Goal: Task Accomplishment & Management: Use online tool/utility

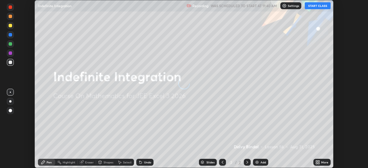
scroll to position [168, 368]
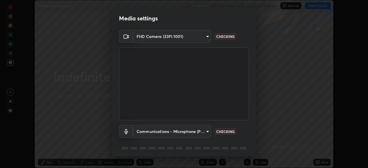
type input "991f874612634fb740a7a2eac7f11ca4c5c922d1b60a0f6e912d77df464512fb"
click at [144, 132] on body "Erase all Indefinite Integration Recording WAS SCHEDULED TO START AT 11:40 AM S…" at bounding box center [184, 84] width 368 height 168
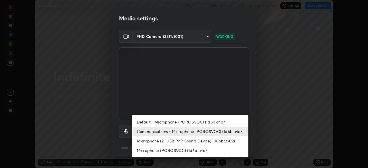
click at [161, 123] on li "Default - Microphone (POROSVOC) (1d6b:a4a7)" at bounding box center [190, 121] width 116 height 9
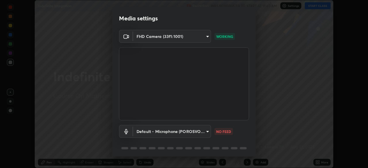
type input "default"
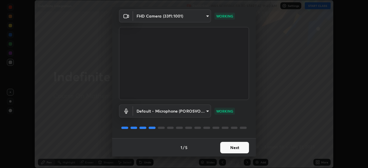
click at [229, 149] on button "Next" at bounding box center [234, 148] width 29 height 12
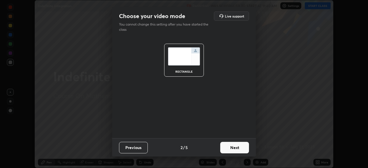
click at [230, 148] on button "Next" at bounding box center [234, 148] width 29 height 12
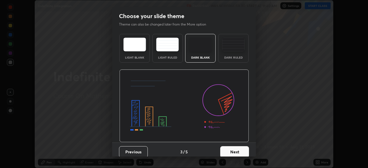
click at [232, 150] on button "Next" at bounding box center [234, 152] width 29 height 12
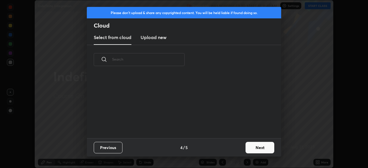
click at [254, 149] on button "Next" at bounding box center [260, 148] width 29 height 12
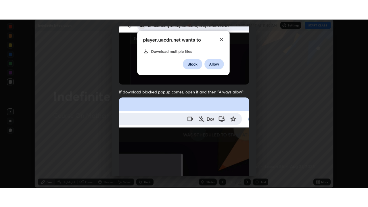
scroll to position [138, 0]
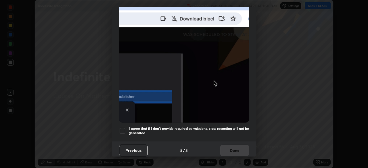
click at [197, 127] on h5 "I agree that if I don't provide required permissions, class recording will not …" at bounding box center [189, 131] width 120 height 9
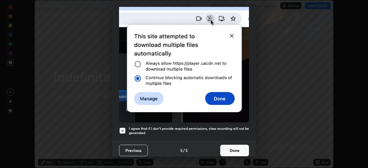
click at [229, 150] on button "Done" at bounding box center [234, 151] width 29 height 12
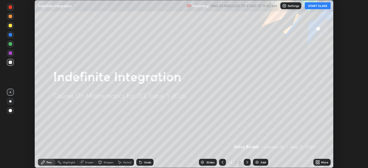
click at [314, 7] on button "START CLASS" at bounding box center [318, 5] width 26 height 7
click at [318, 163] on icon at bounding box center [318, 162] width 5 height 5
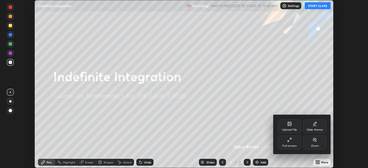
click at [291, 145] on div "Full screen" at bounding box center [290, 146] width 14 height 3
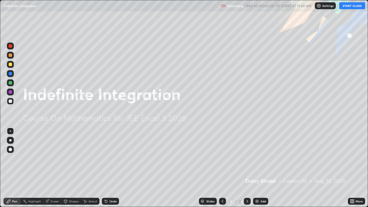
scroll to position [207, 368]
click at [260, 168] on div "Add" at bounding box center [260, 201] width 15 height 7
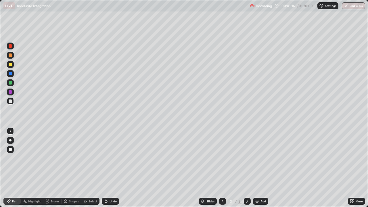
click at [11, 65] on div at bounding box center [10, 64] width 3 height 3
click at [114, 168] on div "Undo" at bounding box center [113, 201] width 7 height 3
click at [112, 168] on div "Undo" at bounding box center [113, 201] width 7 height 3
click at [11, 82] on div at bounding box center [10, 82] width 3 height 3
click at [261, 168] on div "Add" at bounding box center [263, 201] width 5 height 3
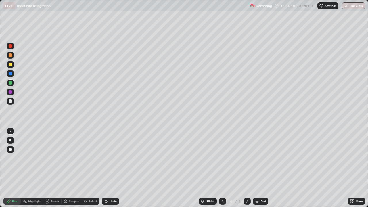
click at [54, 168] on div "Eraser" at bounding box center [55, 201] width 9 height 3
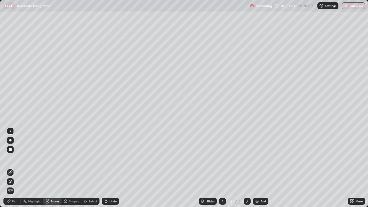
click at [13, 168] on div "Pen" at bounding box center [14, 201] width 5 height 3
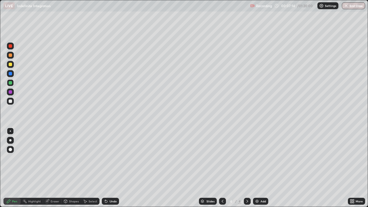
click at [10, 100] on div at bounding box center [10, 101] width 3 height 3
click at [10, 74] on div at bounding box center [10, 73] width 3 height 3
click at [112, 168] on div "Undo" at bounding box center [113, 201] width 7 height 3
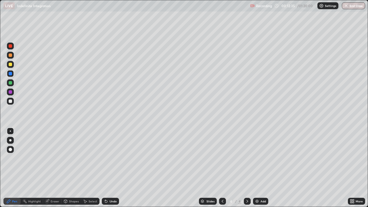
click at [110, 168] on div "Undo" at bounding box center [110, 201] width 17 height 7
click at [110, 168] on div "Undo" at bounding box center [113, 201] width 7 height 3
click at [13, 101] on div at bounding box center [10, 101] width 7 height 7
click at [221, 168] on icon at bounding box center [222, 201] width 5 height 5
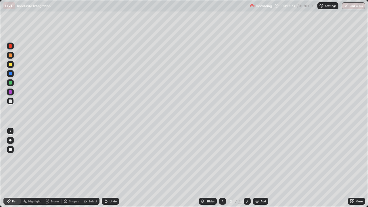
click at [248, 168] on icon at bounding box center [247, 201] width 5 height 5
click at [11, 56] on div at bounding box center [10, 55] width 3 height 3
click at [258, 168] on img at bounding box center [257, 201] width 5 height 5
click at [7, 98] on div at bounding box center [10, 101] width 7 height 9
click at [11, 68] on div at bounding box center [10, 64] width 7 height 7
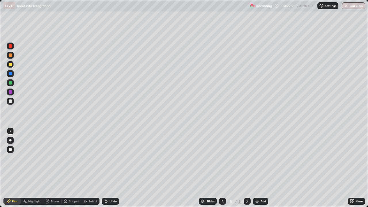
click at [10, 99] on div at bounding box center [10, 101] width 7 height 7
click at [11, 74] on div at bounding box center [10, 73] width 3 height 3
click at [8, 104] on div at bounding box center [10, 101] width 7 height 7
click at [10, 102] on div at bounding box center [10, 101] width 3 height 3
click at [262, 168] on div "Add" at bounding box center [260, 201] width 15 height 7
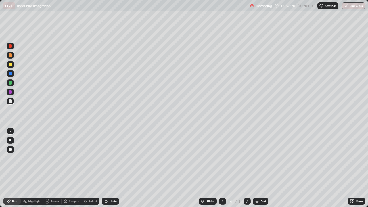
click at [12, 65] on div at bounding box center [10, 64] width 3 height 3
click at [11, 55] on div at bounding box center [10, 55] width 3 height 3
click at [51, 168] on div "Eraser" at bounding box center [52, 201] width 18 height 7
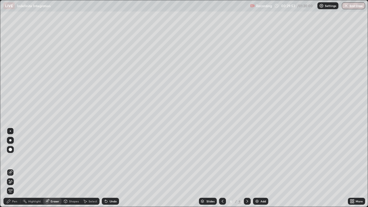
click at [11, 168] on icon at bounding box center [10, 181] width 3 height 3
click at [14, 168] on div "Pen" at bounding box center [11, 201] width 17 height 7
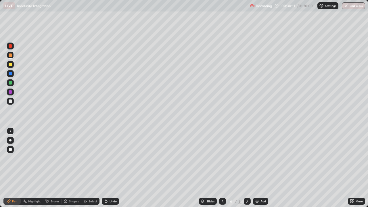
click at [48, 168] on div "Eraser" at bounding box center [52, 201] width 18 height 7
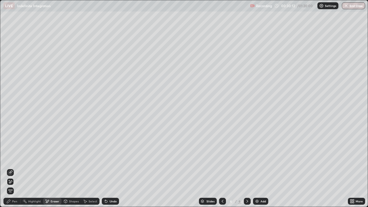
click at [8, 168] on icon at bounding box center [8, 201] width 3 height 3
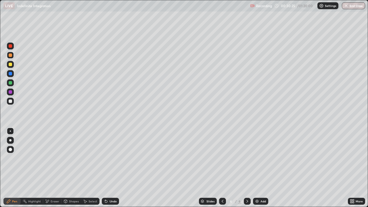
click at [108, 168] on div "Undo" at bounding box center [110, 201] width 17 height 7
click at [109, 168] on div "Undo" at bounding box center [110, 201] width 17 height 7
click at [8, 151] on div at bounding box center [10, 149] width 7 height 7
click at [10, 131] on div at bounding box center [10, 131] width 1 height 1
click at [52, 168] on div "Eraser" at bounding box center [55, 201] width 9 height 3
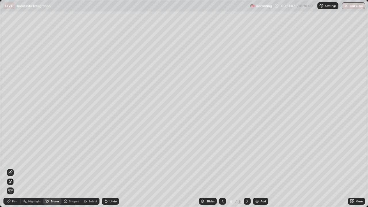
click at [13, 168] on div "Pen" at bounding box center [14, 201] width 5 height 3
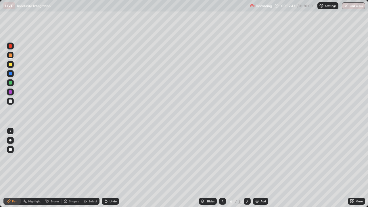
click at [115, 168] on div "Undo" at bounding box center [113, 201] width 7 height 3
click at [113, 168] on div "Undo" at bounding box center [113, 201] width 7 height 3
click at [113, 168] on div "Undo" at bounding box center [110, 201] width 17 height 7
click at [112, 168] on div "Undo" at bounding box center [110, 201] width 17 height 7
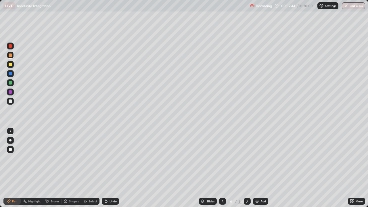
click at [112, 168] on div "Undo" at bounding box center [110, 201] width 17 height 7
click at [259, 168] on div "Add" at bounding box center [260, 201] width 15 height 7
click at [10, 100] on div at bounding box center [10, 101] width 3 height 3
click at [221, 168] on icon at bounding box center [222, 201] width 5 height 5
click at [248, 168] on icon at bounding box center [247, 201] width 5 height 5
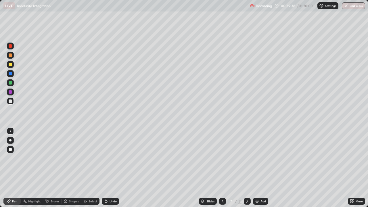
click at [111, 168] on div "Undo" at bounding box center [113, 201] width 7 height 3
click at [112, 168] on div "Undo" at bounding box center [113, 201] width 7 height 3
click at [12, 83] on div at bounding box center [10, 82] width 7 height 7
click at [9, 102] on div at bounding box center [10, 101] width 3 height 3
click at [12, 68] on div at bounding box center [10, 64] width 7 height 7
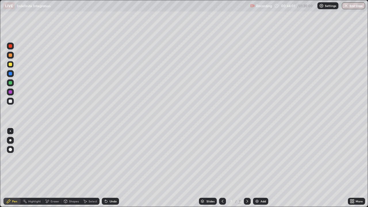
click at [110, 168] on div "Undo" at bounding box center [113, 201] width 7 height 3
click at [111, 168] on div "Undo" at bounding box center [110, 201] width 17 height 7
click at [11, 104] on div at bounding box center [10, 101] width 7 height 7
click at [10, 65] on div at bounding box center [10, 64] width 3 height 3
click at [264, 168] on div "Add" at bounding box center [260, 201] width 15 height 7
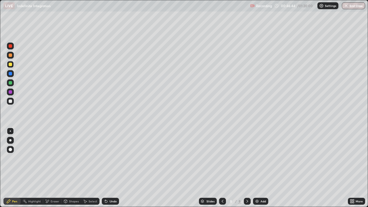
click at [10, 102] on div at bounding box center [10, 101] width 3 height 3
click at [11, 56] on div at bounding box center [10, 55] width 3 height 3
click at [105, 168] on icon at bounding box center [105, 200] width 1 height 1
click at [52, 168] on div "Eraser" at bounding box center [52, 201] width 18 height 7
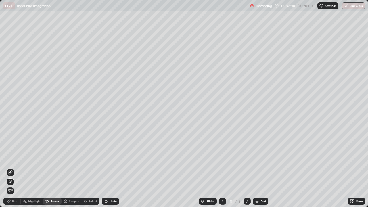
click at [12, 168] on div "Pen" at bounding box center [14, 201] width 5 height 3
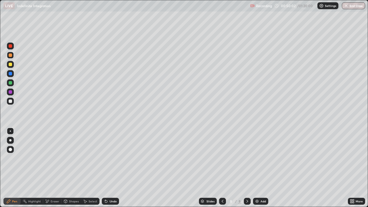
click at [114, 168] on div "Undo" at bounding box center [113, 201] width 7 height 3
click at [51, 168] on div "Eraser" at bounding box center [55, 201] width 9 height 3
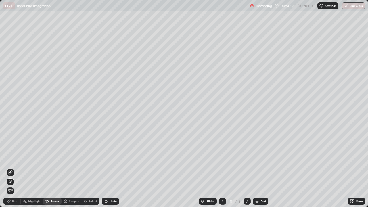
click at [186, 168] on div "Slides 8 / 8 Add" at bounding box center [233, 202] width 229 height 12
click at [15, 168] on div "Pen" at bounding box center [14, 201] width 5 height 3
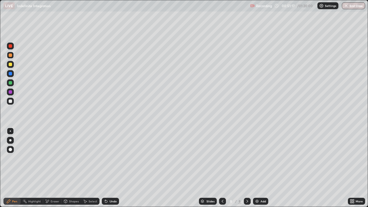
click at [115, 168] on div "Undo" at bounding box center [110, 201] width 17 height 7
click at [59, 168] on div "Eraser" at bounding box center [55, 201] width 9 height 3
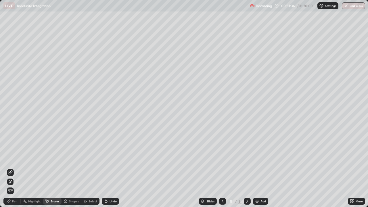
click at [15, 168] on div "Pen" at bounding box center [14, 201] width 5 height 3
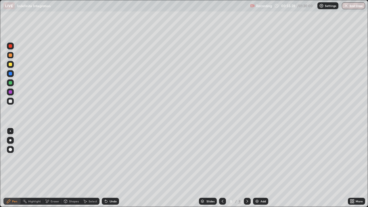
click at [11, 104] on div at bounding box center [10, 101] width 7 height 7
click at [10, 65] on div at bounding box center [10, 64] width 3 height 3
click at [261, 168] on div "Add" at bounding box center [263, 201] width 5 height 3
click at [13, 103] on div at bounding box center [10, 101] width 7 height 7
click at [11, 65] on div at bounding box center [10, 64] width 3 height 3
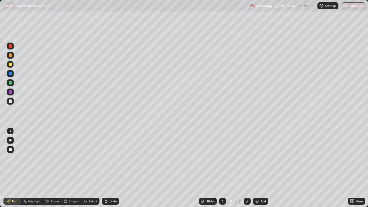
click at [115, 168] on div "Undo" at bounding box center [110, 201] width 17 height 7
click at [115, 168] on div "Undo" at bounding box center [113, 201] width 7 height 3
click at [114, 168] on div "Undo" at bounding box center [113, 201] width 7 height 3
click at [116, 168] on div "Undo" at bounding box center [110, 201] width 17 height 7
click at [47, 168] on icon at bounding box center [47, 201] width 3 height 3
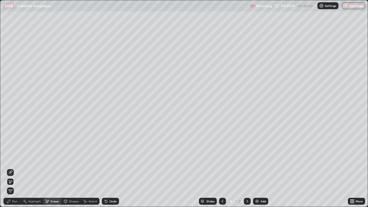
click at [13, 168] on div "Pen" at bounding box center [14, 201] width 5 height 3
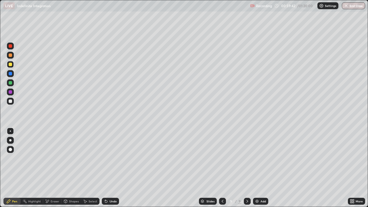
click at [9, 100] on div at bounding box center [10, 101] width 3 height 3
click at [9, 54] on div at bounding box center [10, 55] width 3 height 3
click at [50, 168] on div "Eraser" at bounding box center [52, 201] width 18 height 7
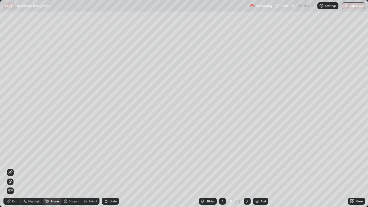
click at [9, 168] on icon at bounding box center [8, 201] width 3 height 3
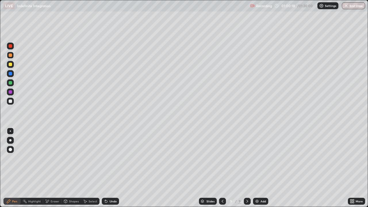
click at [10, 64] on div at bounding box center [10, 64] width 3 height 3
click at [11, 55] on div at bounding box center [10, 55] width 3 height 3
click at [9, 101] on div at bounding box center [10, 101] width 3 height 3
click at [261, 168] on div "Add" at bounding box center [263, 201] width 5 height 3
click at [9, 56] on div at bounding box center [10, 55] width 3 height 3
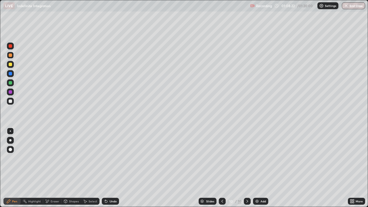
click at [106, 168] on icon at bounding box center [106, 201] width 5 height 5
click at [105, 168] on icon at bounding box center [106, 202] width 2 height 2
click at [111, 168] on div "Undo" at bounding box center [113, 201] width 7 height 3
click at [107, 168] on icon at bounding box center [106, 201] width 5 height 5
click at [11, 83] on div at bounding box center [10, 82] width 3 height 3
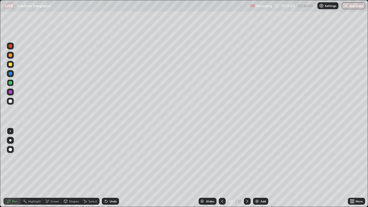
click at [11, 64] on div at bounding box center [10, 64] width 3 height 3
click at [264, 168] on div "Add" at bounding box center [260, 201] width 15 height 7
click at [222, 168] on icon at bounding box center [222, 201] width 5 height 5
click at [247, 168] on icon at bounding box center [247, 201] width 5 height 5
click at [225, 168] on div at bounding box center [222, 201] width 7 height 7
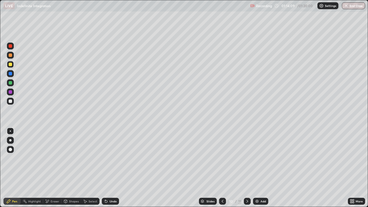
click at [247, 168] on icon at bounding box center [247, 201] width 5 height 5
click at [108, 168] on div "Undo" at bounding box center [110, 201] width 17 height 7
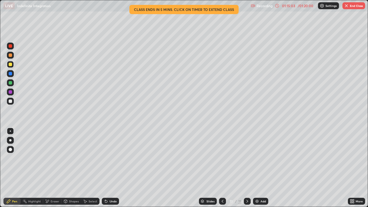
click at [222, 168] on icon at bounding box center [222, 201] width 5 height 5
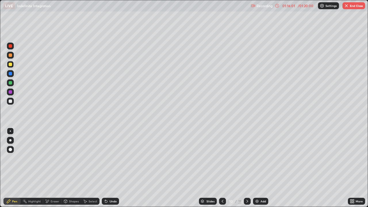
click at [247, 168] on icon at bounding box center [247, 201] width 5 height 5
click at [353, 6] on button "End Class" at bounding box center [354, 5] width 23 height 7
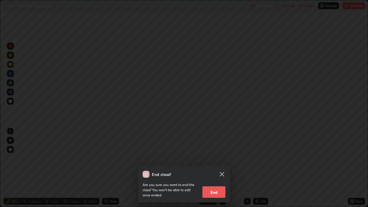
click at [216, 168] on button "End" at bounding box center [214, 192] width 23 height 12
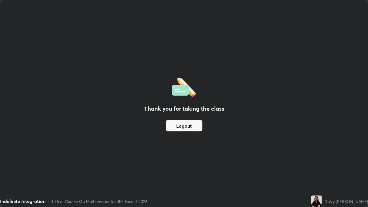
click at [187, 127] on button "Logout" at bounding box center [184, 126] width 37 height 12
